Goal: Find specific page/section: Find specific page/section

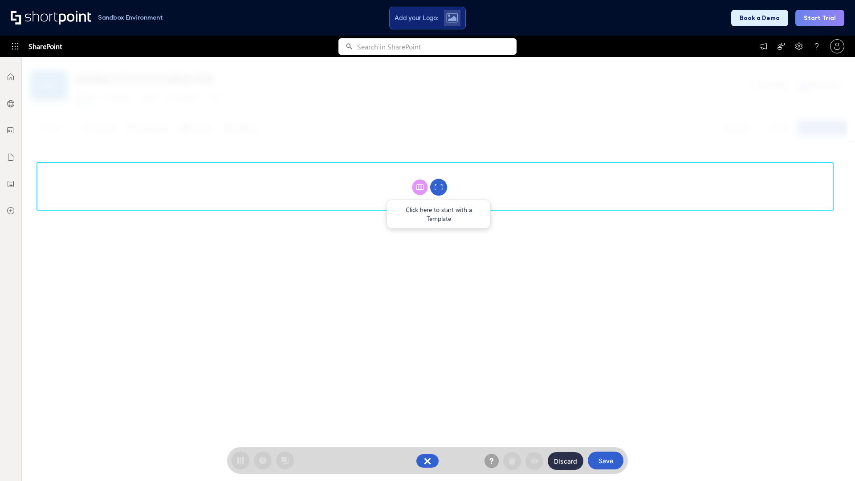
click at [439, 187] on circle at bounding box center [438, 187] width 17 height 17
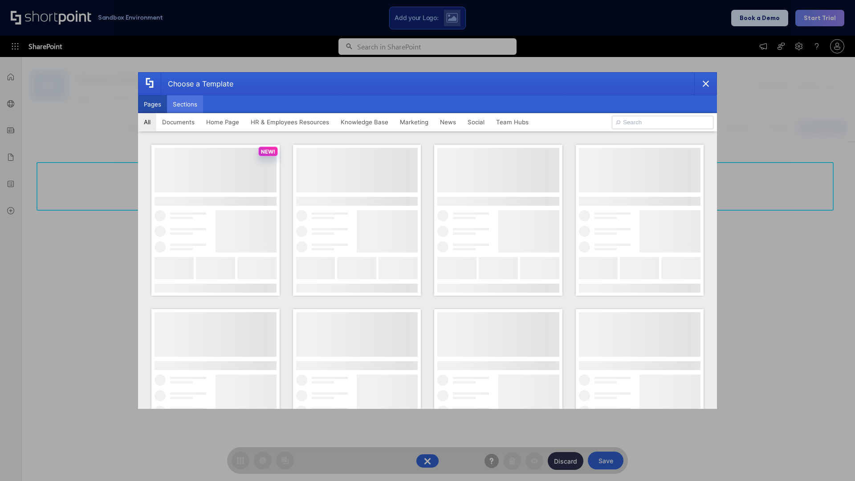
click at [185, 104] on button "Sections" at bounding box center [185, 104] width 36 height 18
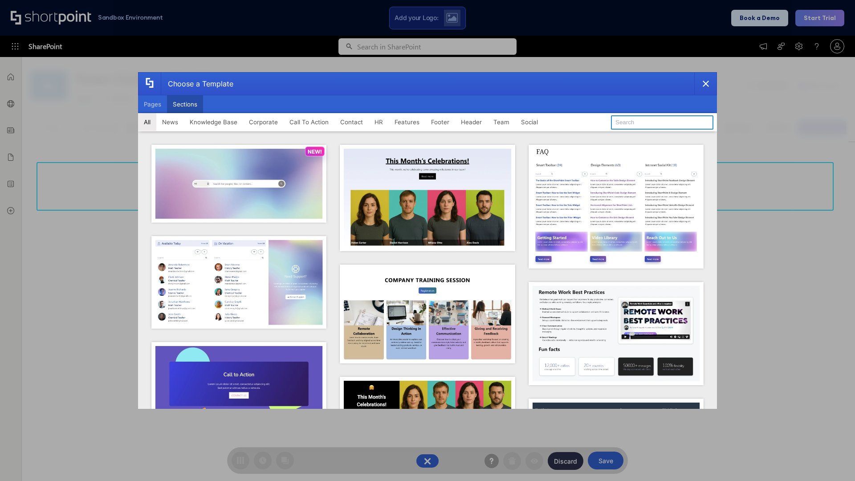
type input "Social Intranet"
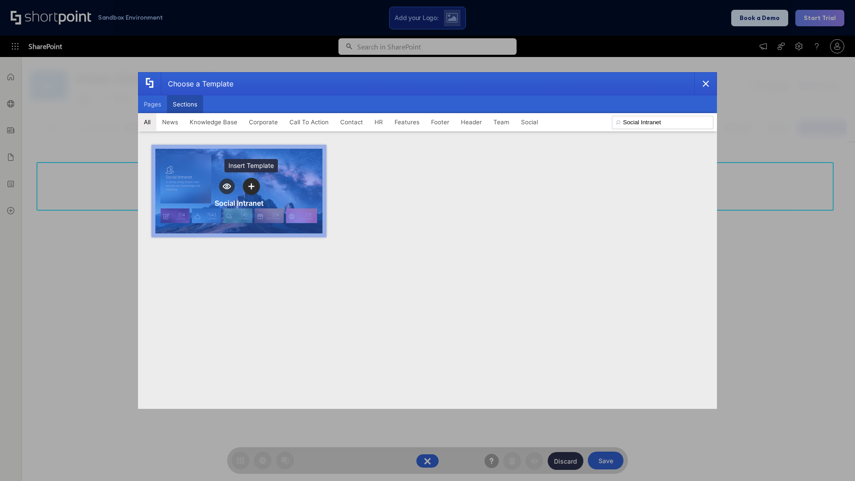
click at [251, 186] on icon "template selector" at bounding box center [251, 186] width 6 height 6
